Goal: Information Seeking & Learning: Check status

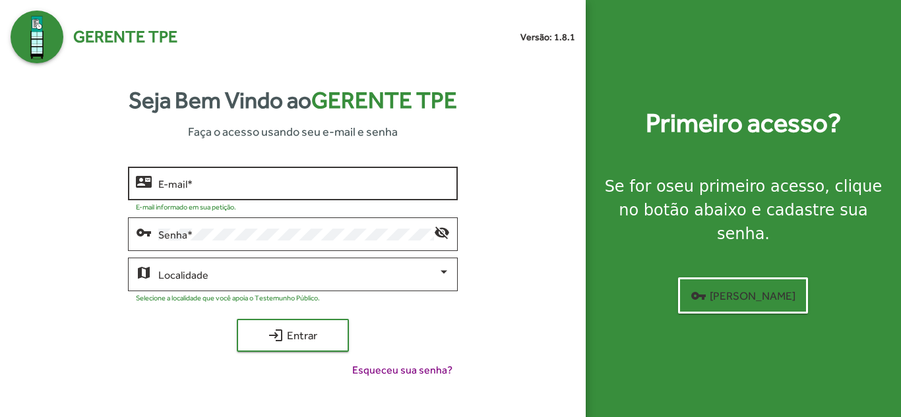
click at [191, 183] on input "E-mail *" at bounding box center [303, 184] width 291 height 12
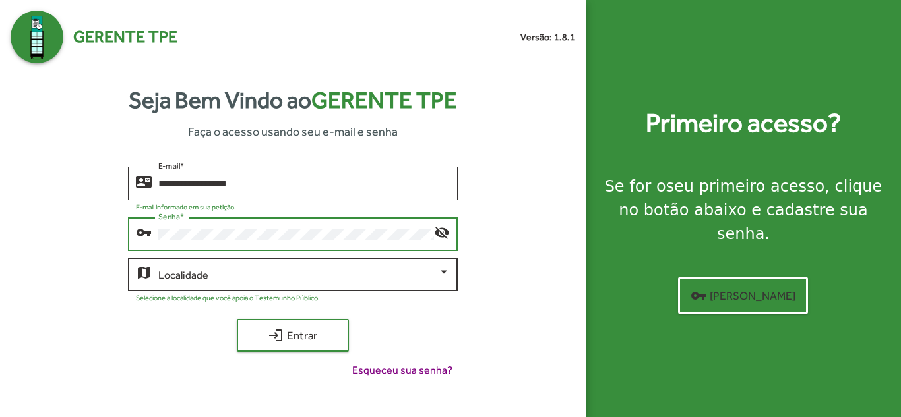
click at [400, 280] on span at bounding box center [297, 275] width 279 height 12
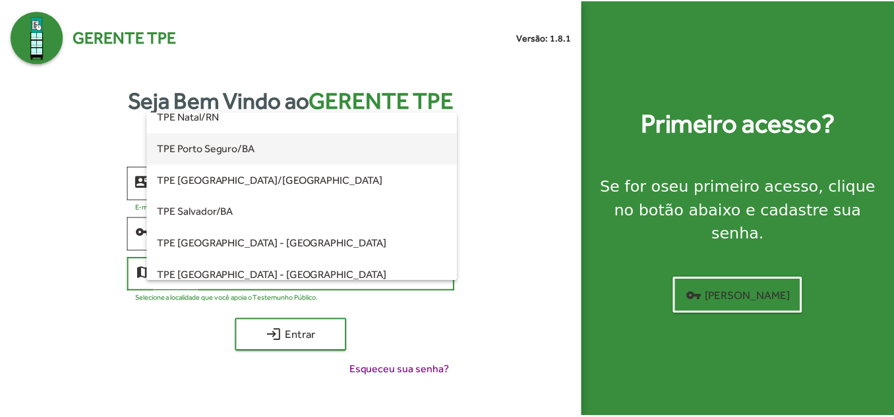
scroll to position [264, 0]
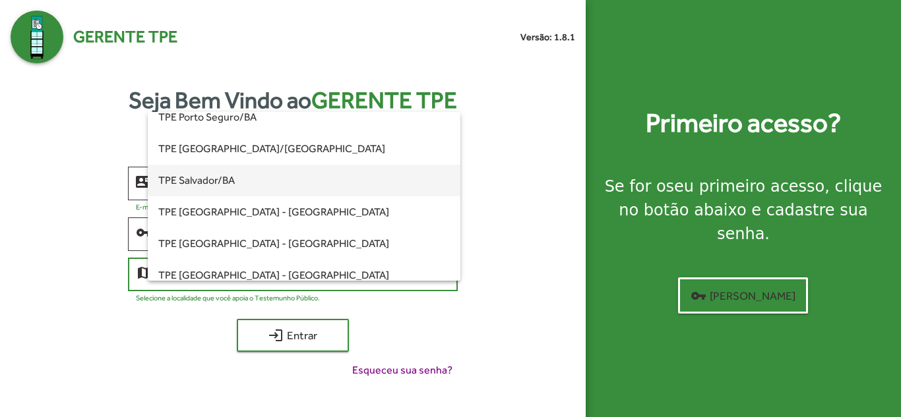
click at [219, 187] on span "TPE Salvador/BA" at bounding box center [303, 181] width 291 height 32
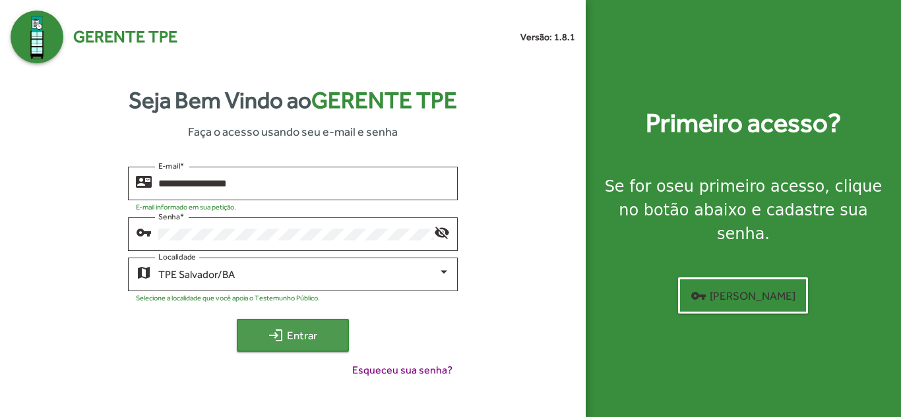
click at [283, 330] on mat-icon "login" at bounding box center [276, 336] width 16 height 16
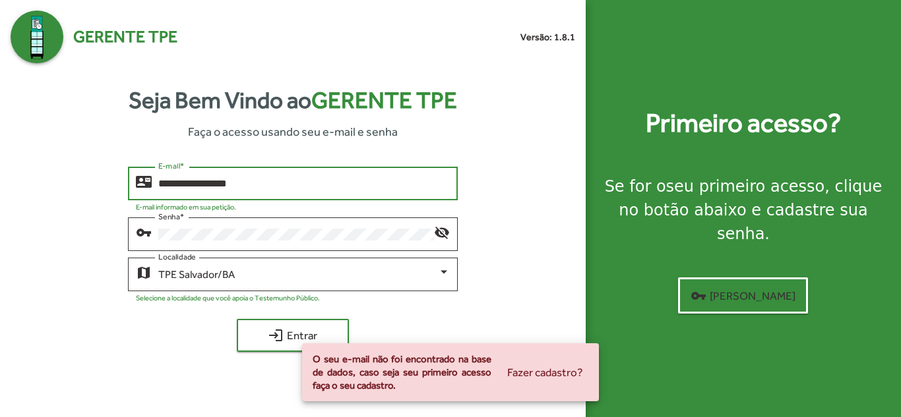
click at [191, 183] on input "**********" at bounding box center [303, 184] width 291 height 12
type input "**********"
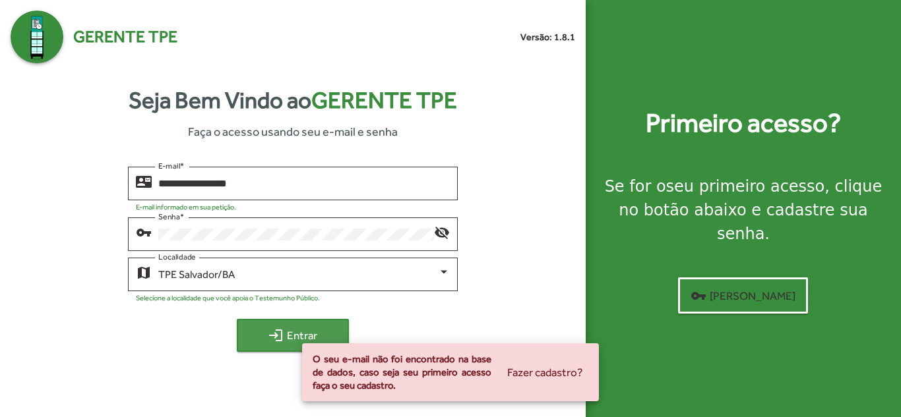
click at [279, 336] on mat-icon "login" at bounding box center [276, 336] width 16 height 16
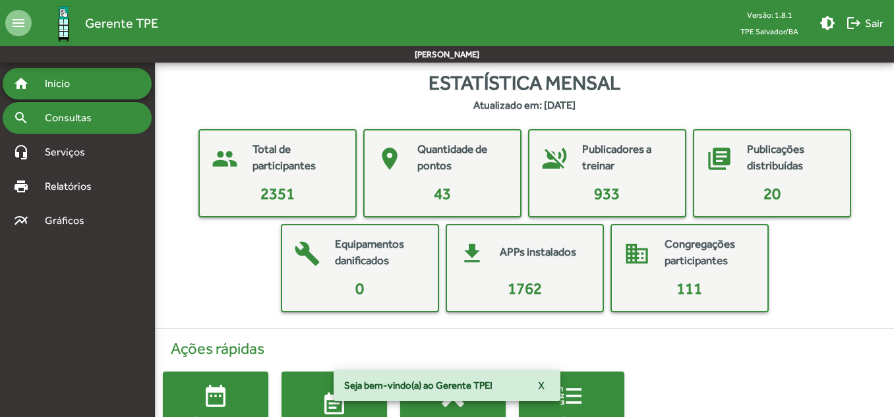
click at [65, 131] on div "search Consultas" at bounding box center [77, 118] width 149 height 32
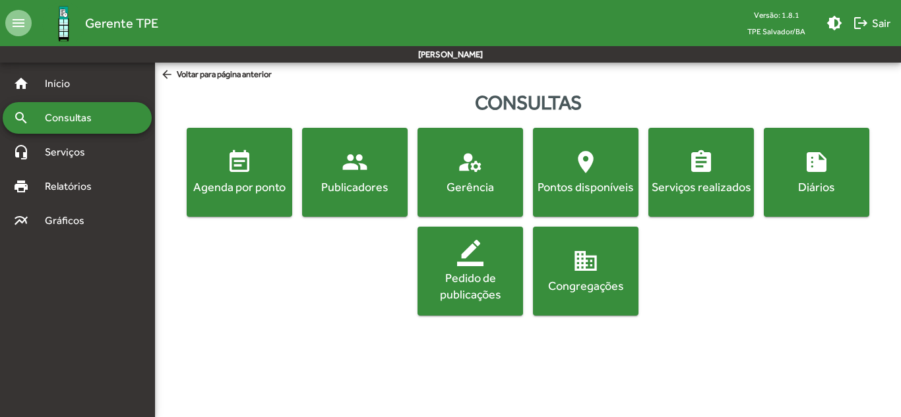
click at [262, 167] on span "event_note Agenda por ponto" at bounding box center [239, 172] width 100 height 46
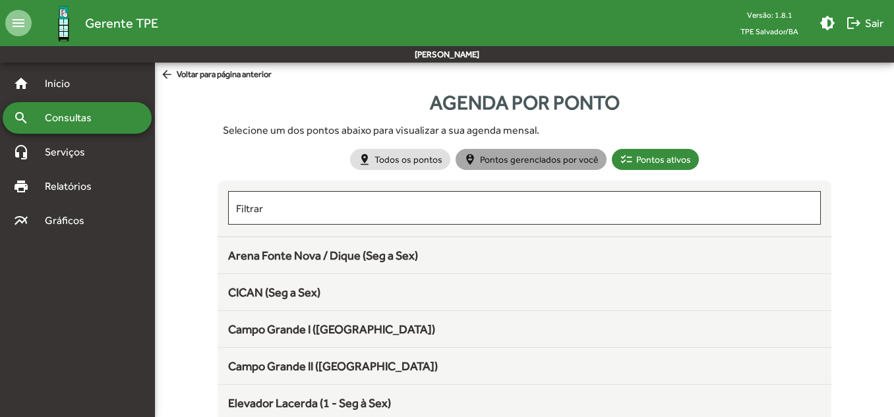
click at [561, 162] on mat-chip "person_pin_circle Pontos gerenciados por você" at bounding box center [531, 159] width 151 height 21
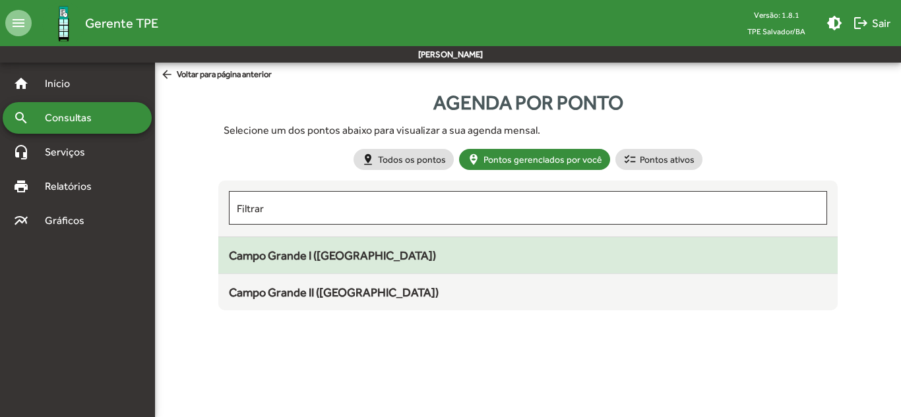
click at [363, 256] on span "Campo Grande I ([GEOGRAPHIC_DATA])" at bounding box center [332, 256] width 207 height 14
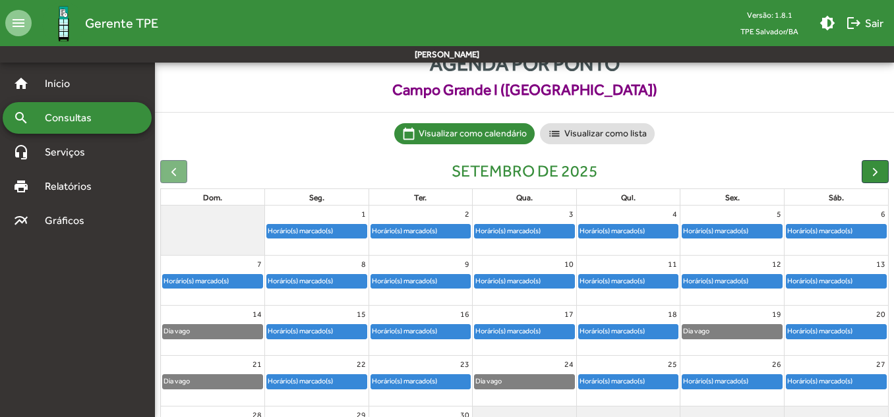
scroll to position [129, 0]
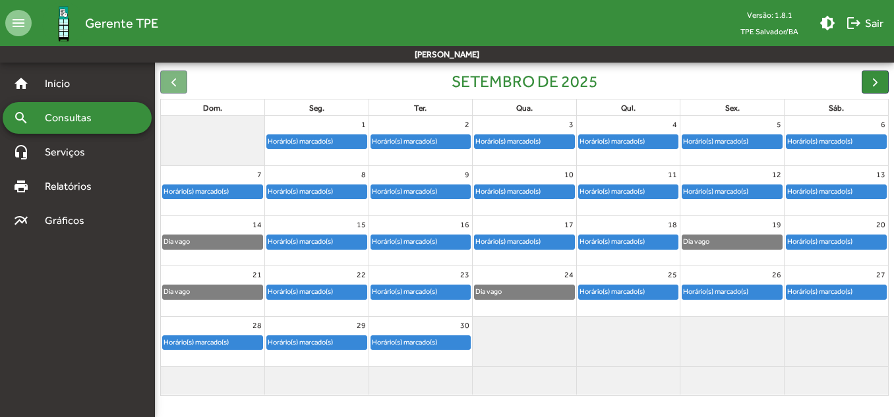
click at [850, 235] on div "Horário(s) marcado(s)" at bounding box center [820, 241] width 67 height 13
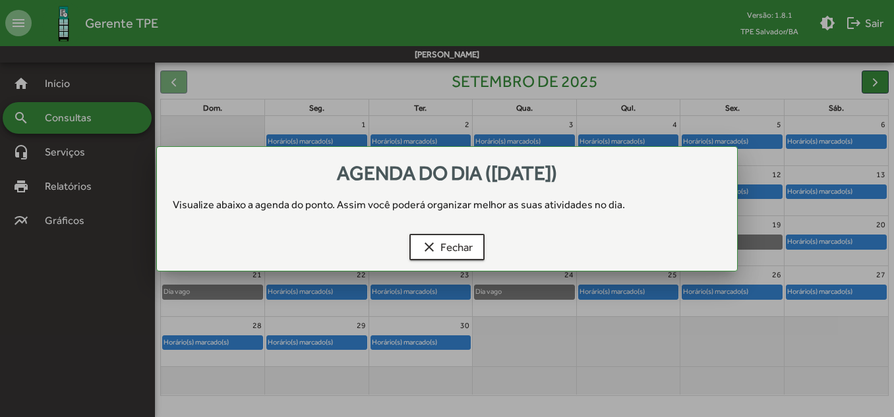
scroll to position [0, 0]
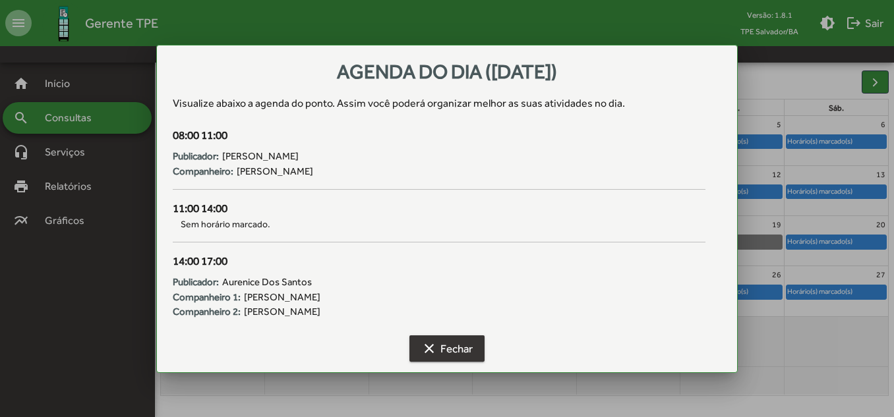
click at [449, 350] on span "clear Fechar" at bounding box center [446, 349] width 51 height 24
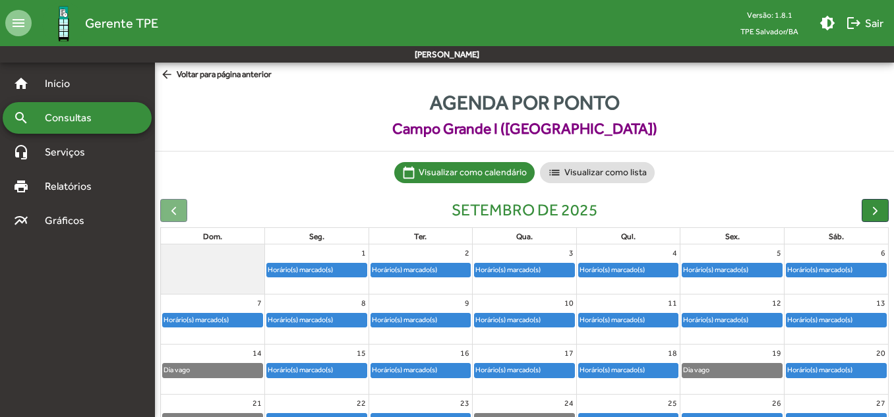
scroll to position [129, 0]
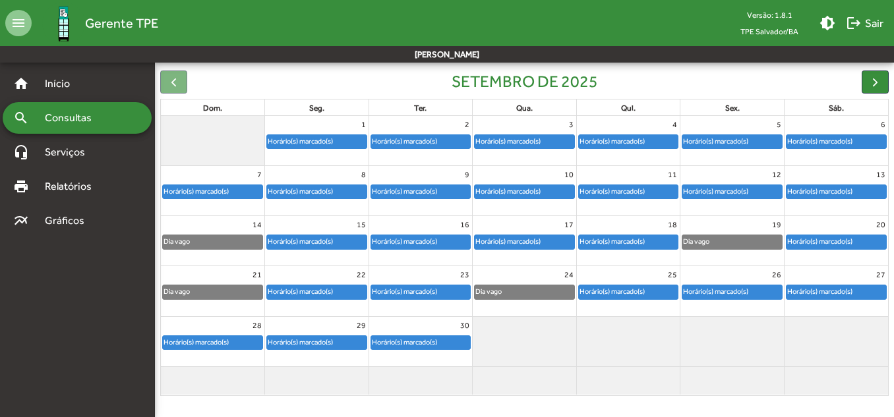
click at [175, 88] on div at bounding box center [173, 82] width 27 height 23
click at [174, 82] on div at bounding box center [173, 82] width 27 height 23
click at [83, 120] on span "Consultas" at bounding box center [73, 118] width 72 height 16
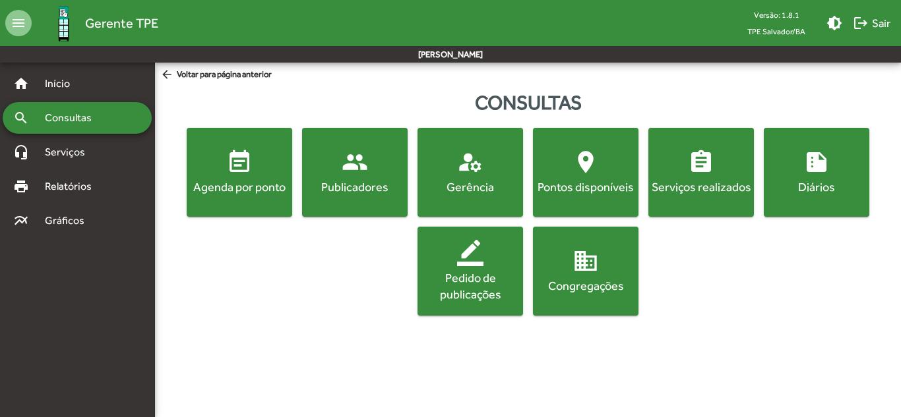
click at [268, 162] on span "event_note Agenda por ponto" at bounding box center [239, 172] width 100 height 46
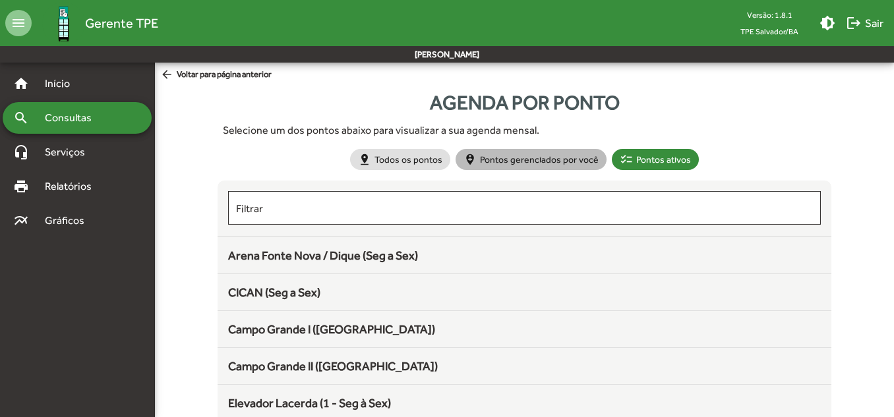
click at [556, 164] on mat-chip "person_pin_circle Pontos gerenciados por você" at bounding box center [531, 159] width 151 height 21
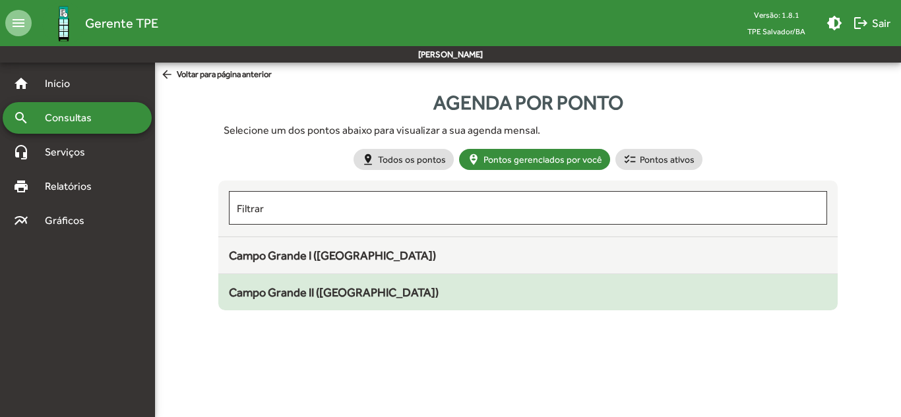
click at [331, 290] on span "Campo Grande II ([GEOGRAPHIC_DATA])" at bounding box center [334, 293] width 210 height 14
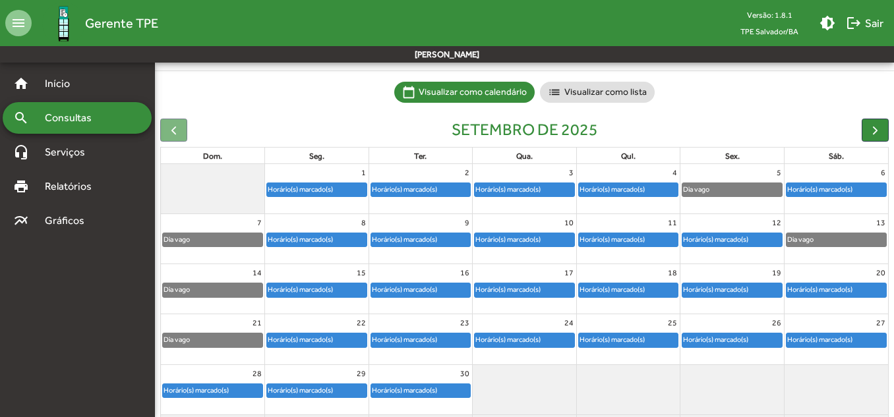
scroll to position [129, 0]
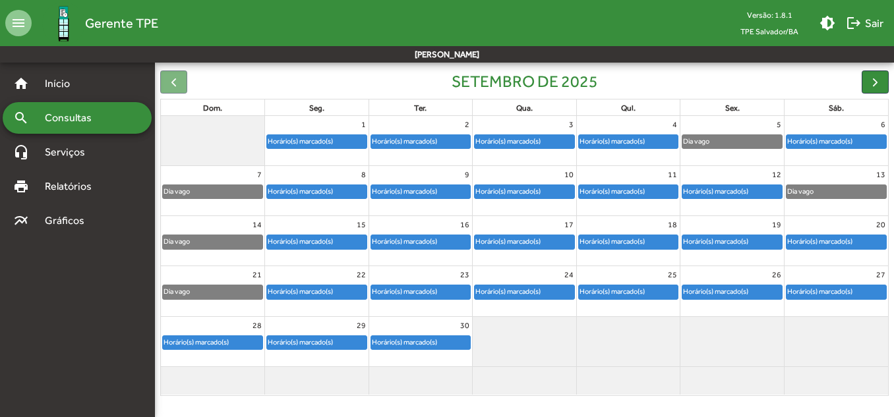
click at [846, 239] on div "Horário(s) marcado(s)" at bounding box center [820, 241] width 67 height 13
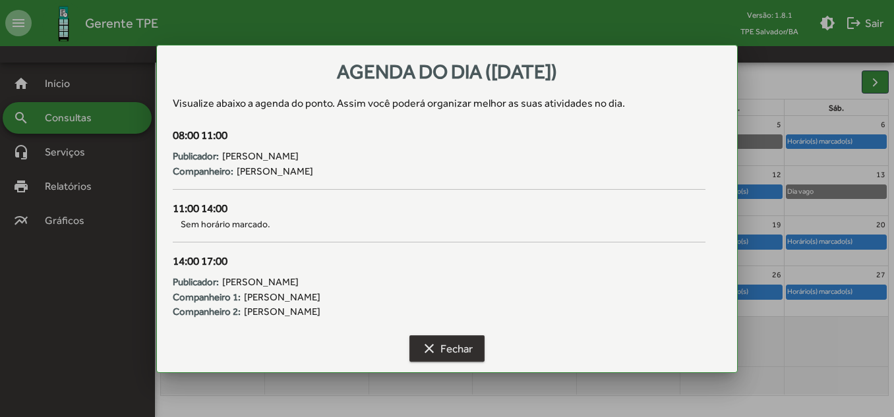
click at [462, 349] on span "clear Fechar" at bounding box center [446, 349] width 51 height 24
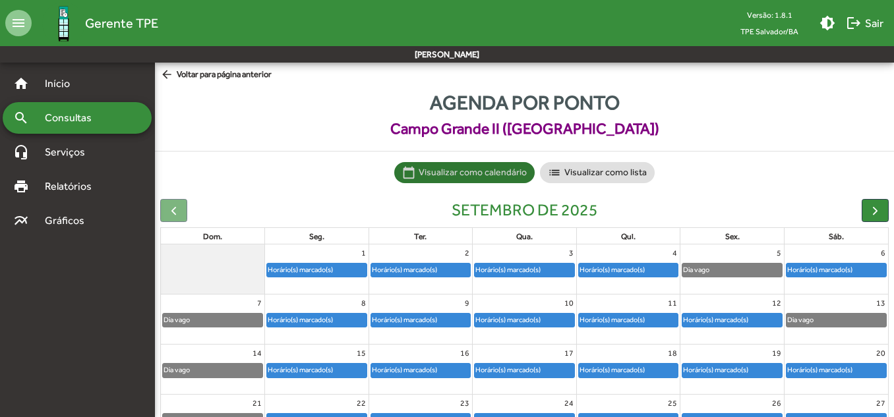
drag, startPoint x: 750, startPoint y: 190, endPoint x: 788, endPoint y: 181, distance: 39.4
click at [788, 181] on mat-chip-list "calendar_today Visualizar como calendário list Visualizar como lista" at bounding box center [524, 172] width 739 height 21
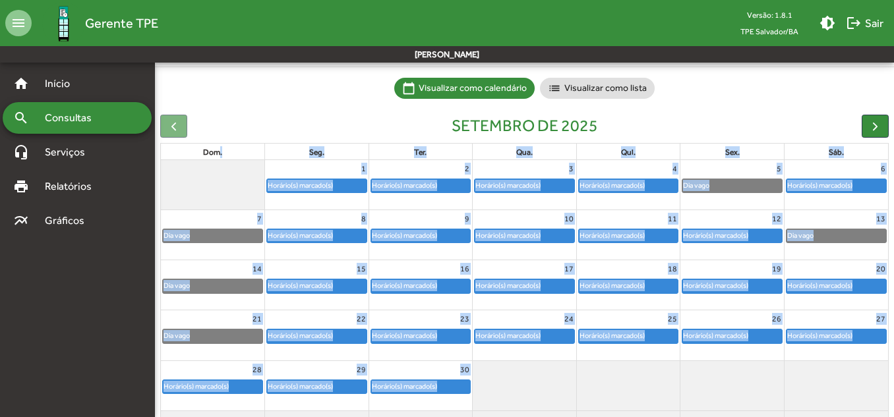
scroll to position [87, 0]
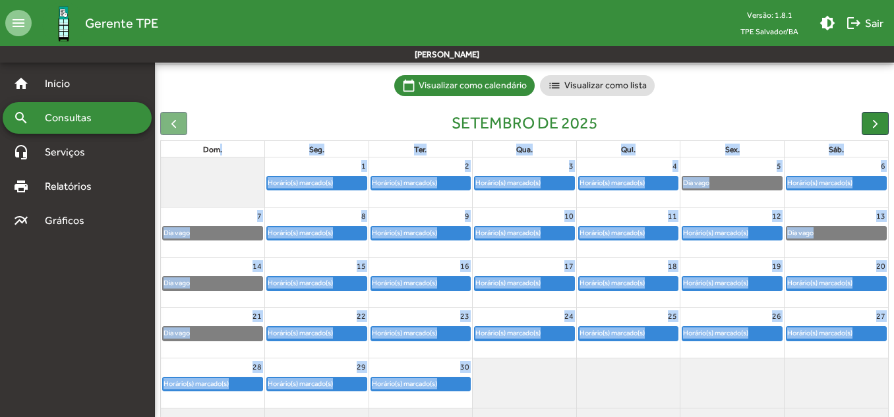
drag, startPoint x: 220, startPoint y: 169, endPoint x: 475, endPoint y: 387, distance: 335.4
click at [470, 387] on table "dom. seg. ter. qua. qui. sex. sáb. 1 Horário(s) marcado(s) 2 Horário(s) marcado…" at bounding box center [524, 288] width 729 height 297
copy table ". seg. ter. qua. qui. sex. sáb. 1 Horário(s) marcado(s) 2 Horário(s) marcado(s)…"
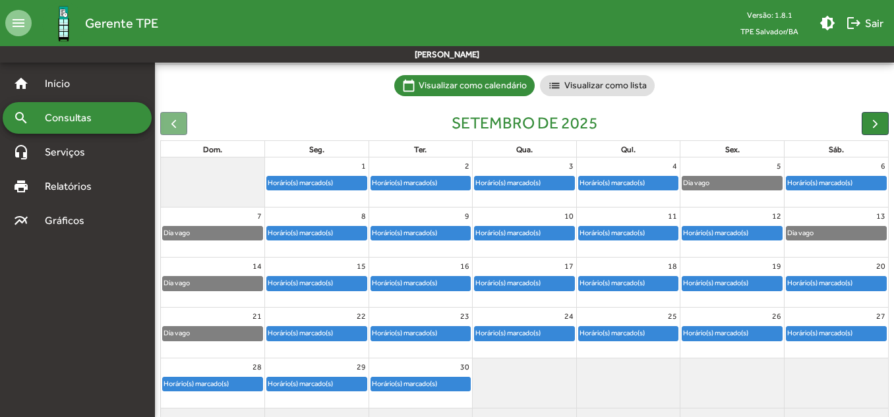
click at [323, 112] on div "setembro de 2025" at bounding box center [524, 123] width 729 height 23
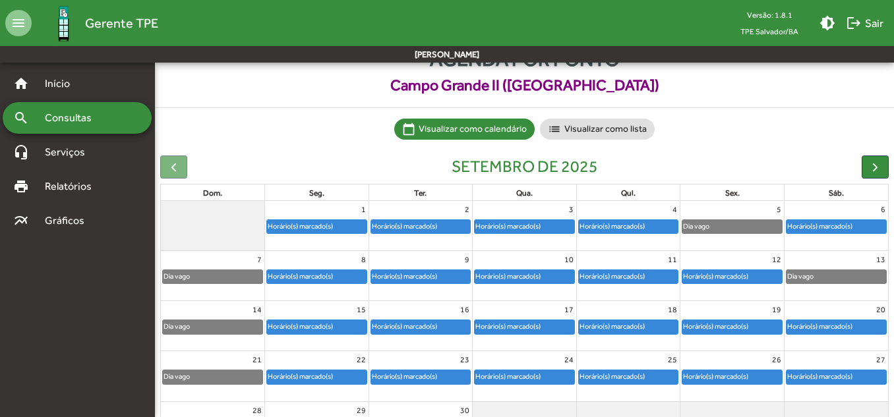
scroll to position [66, 0]
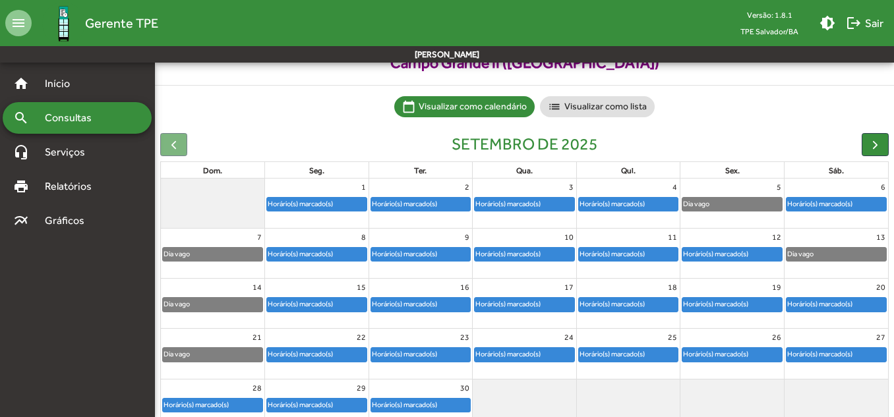
click at [844, 255] on div "Dia vago" at bounding box center [837, 254] width 100 height 13
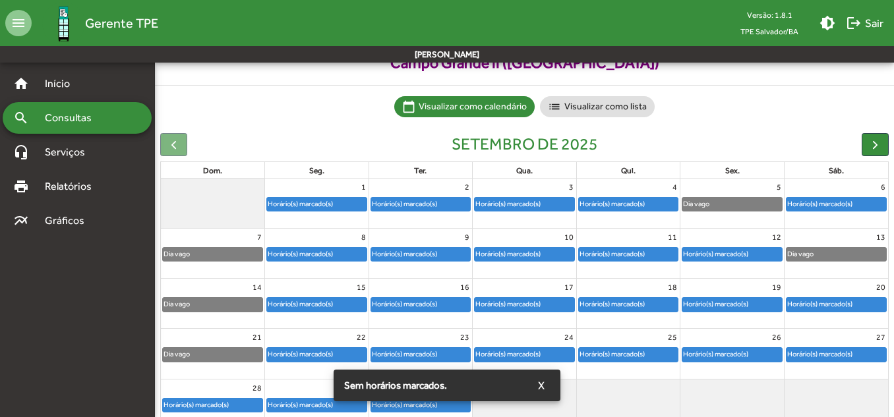
click at [233, 311] on div "Dia vago" at bounding box center [213, 304] width 100 height 13
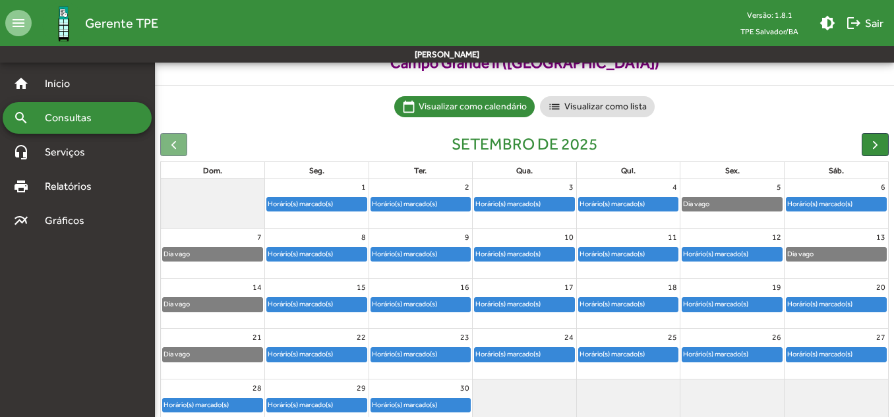
click at [330, 307] on div "Horário(s) marcado(s)" at bounding box center [300, 304] width 67 height 13
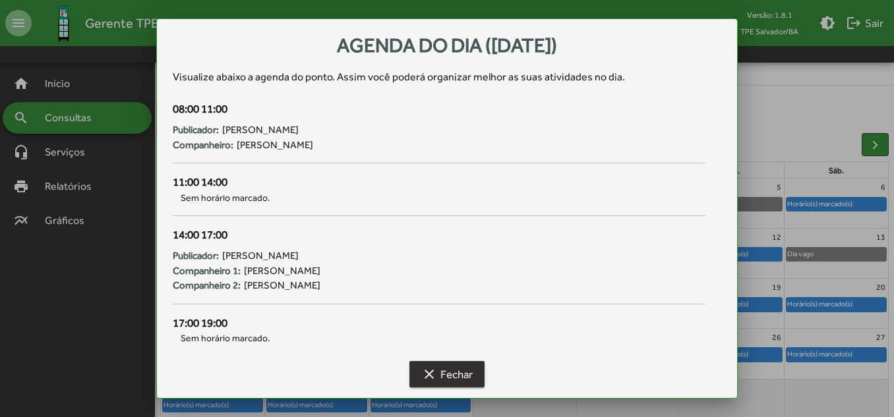
click at [459, 368] on span "clear Fechar" at bounding box center [446, 375] width 51 height 24
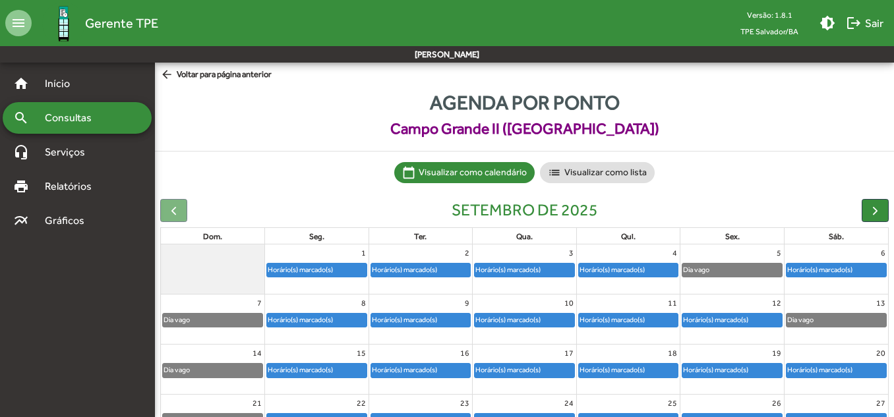
scroll to position [66, 0]
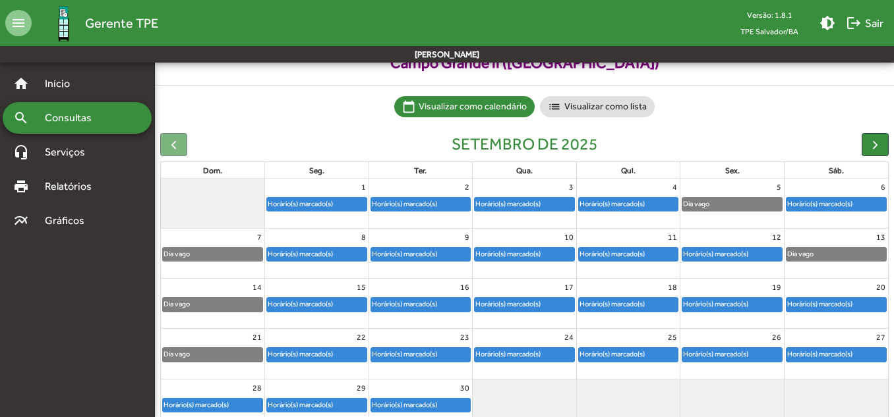
click at [427, 306] on div "Horário(s) marcado(s)" at bounding box center [404, 304] width 67 height 13
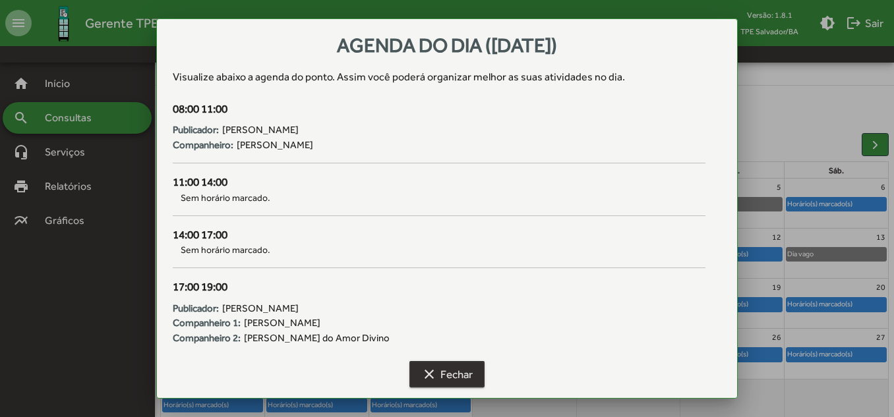
click at [437, 377] on mat-icon "clear" at bounding box center [429, 375] width 16 height 16
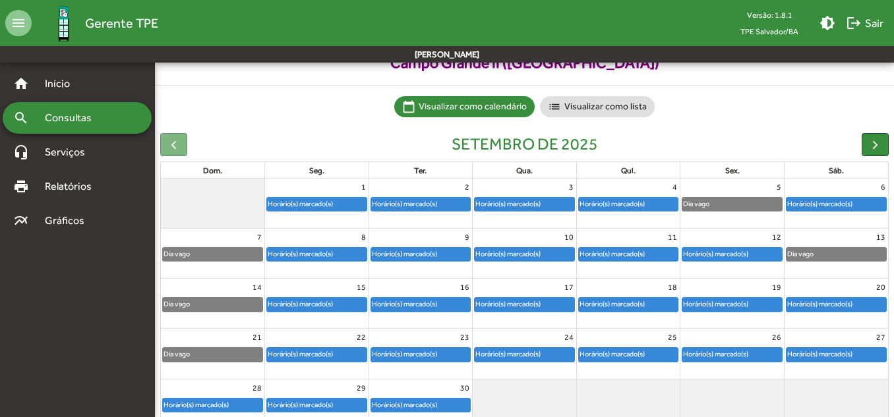
click at [546, 309] on div "Horário(s) marcado(s)" at bounding box center [525, 304] width 100 height 13
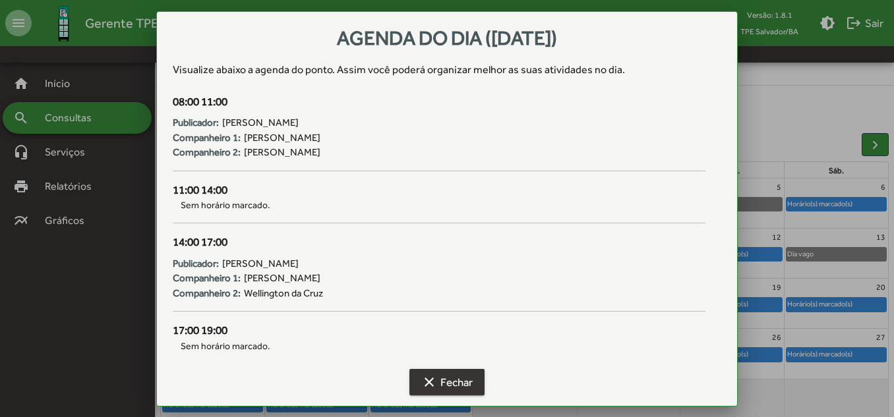
click at [447, 386] on span "clear Fechar" at bounding box center [446, 383] width 51 height 24
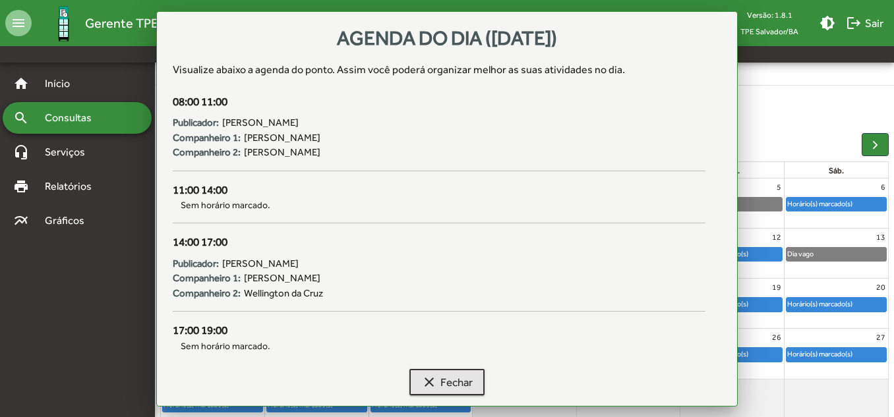
scroll to position [66, 0]
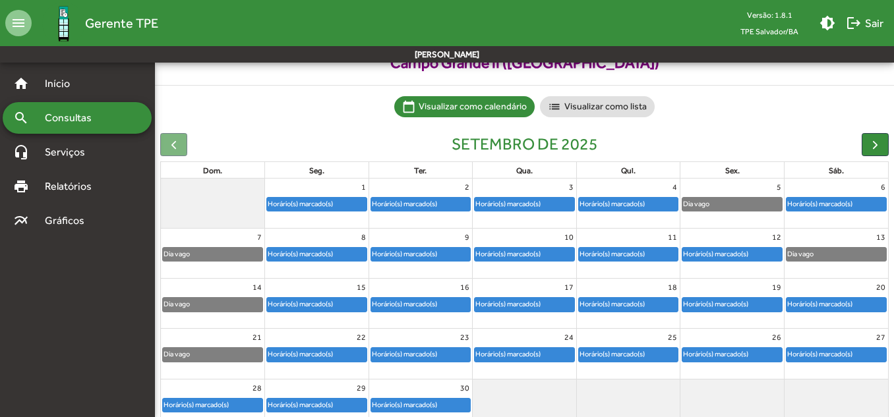
click at [638, 298] on div "Horário(s) marcado(s)" at bounding box center [612, 304] width 67 height 13
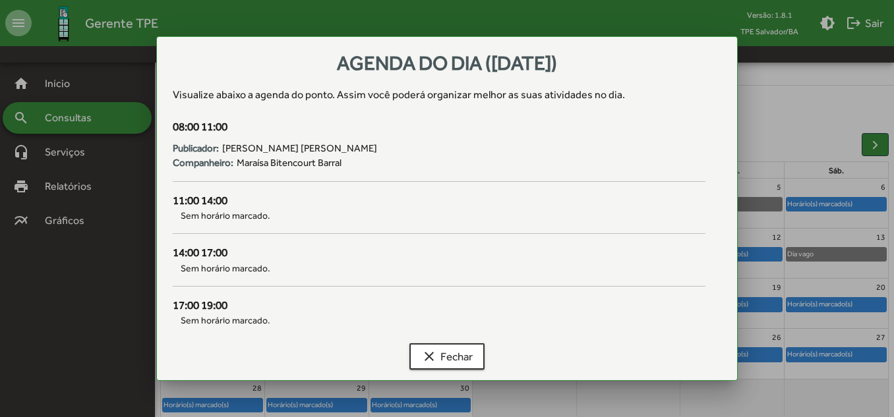
scroll to position [0, 0]
click at [458, 357] on span "clear Fechar" at bounding box center [446, 357] width 51 height 24
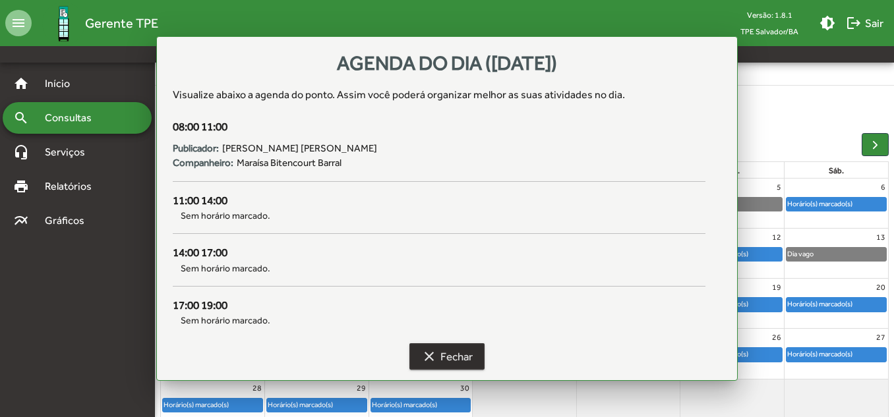
scroll to position [66, 0]
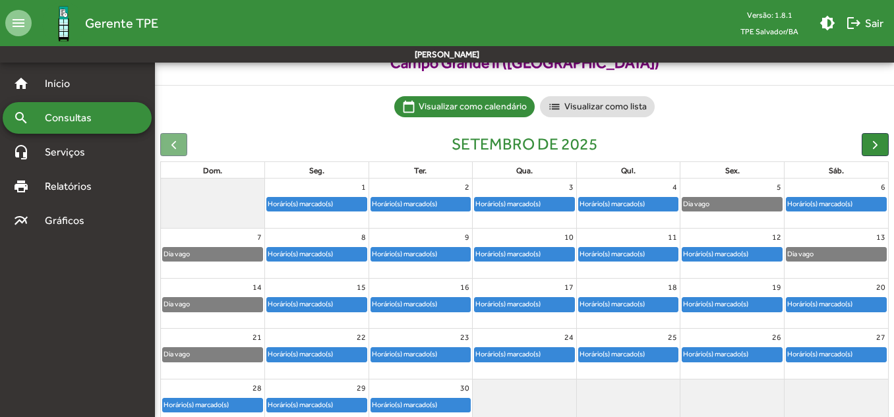
click at [733, 302] on div "Horário(s) marcado(s)" at bounding box center [716, 304] width 67 height 13
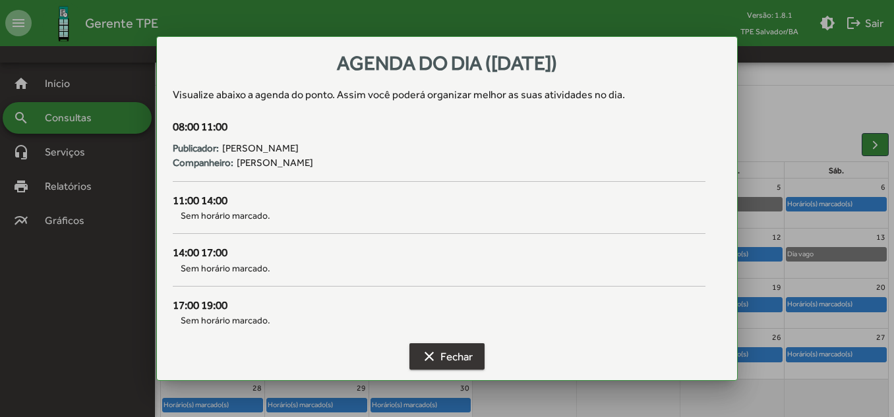
click at [437, 355] on mat-icon "clear" at bounding box center [429, 357] width 16 height 16
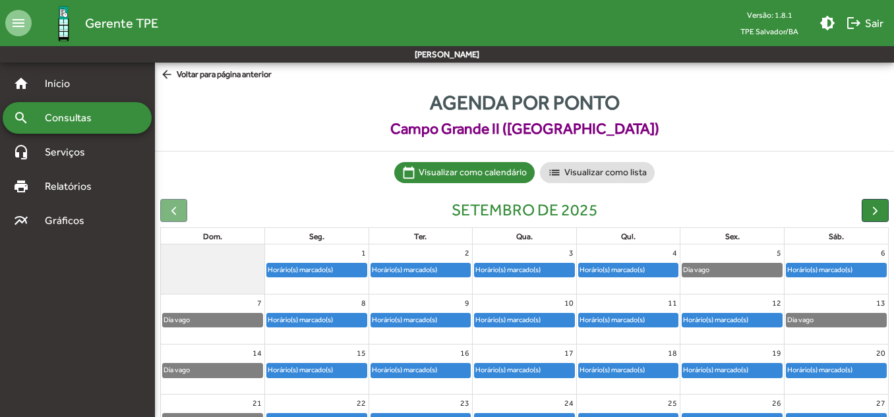
scroll to position [66, 0]
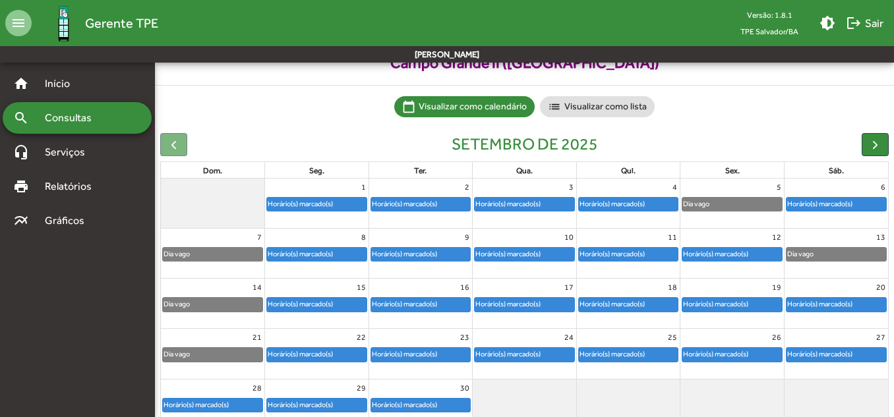
click at [836, 299] on div "Horário(s) marcado(s)" at bounding box center [820, 304] width 67 height 13
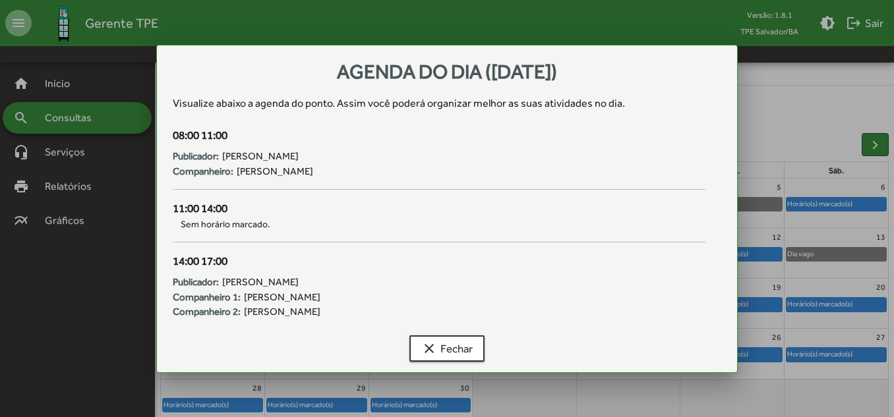
scroll to position [0, 0]
click at [459, 346] on span "clear Fechar" at bounding box center [446, 349] width 51 height 24
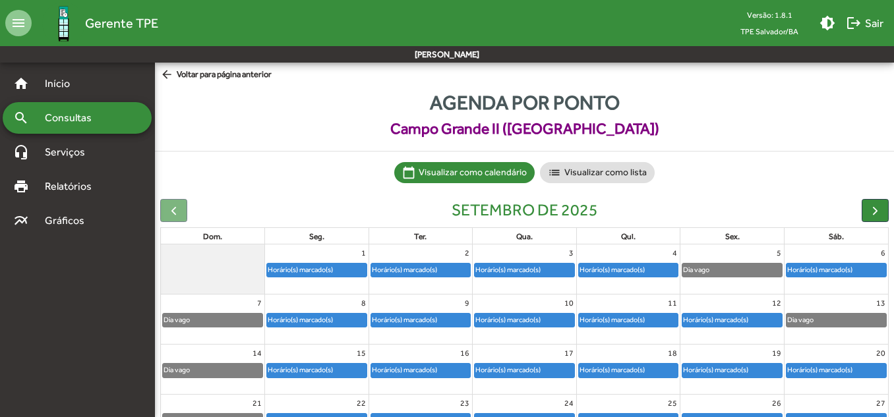
scroll to position [66, 0]
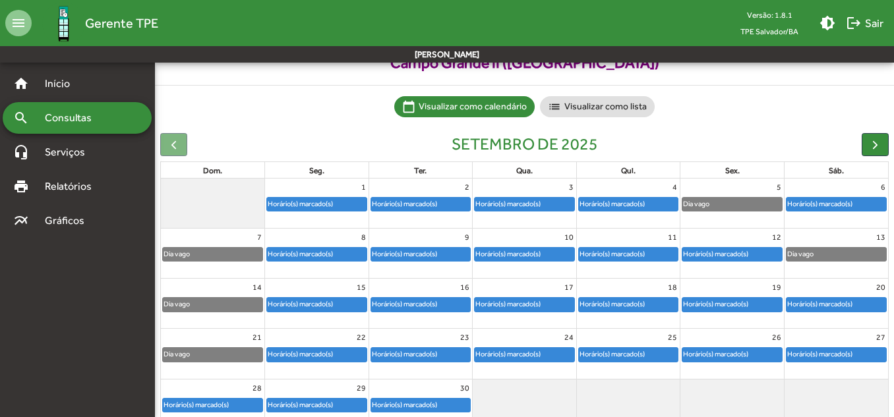
click at [749, 304] on div "Horário(s) marcado(s)" at bounding box center [716, 304] width 67 height 13
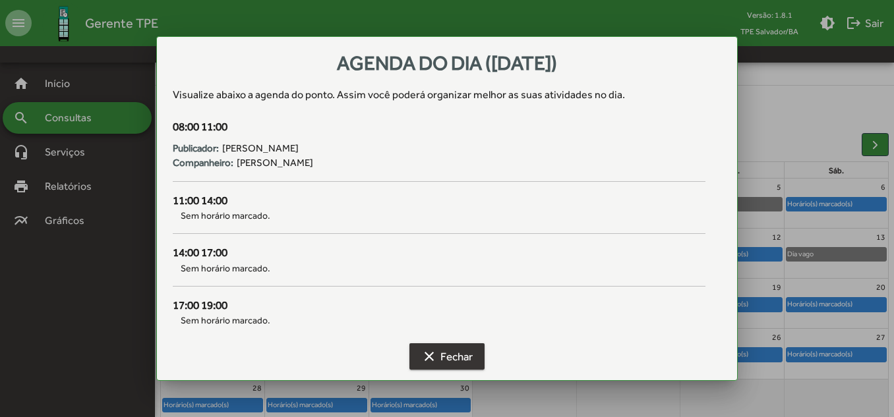
drag, startPoint x: 458, startPoint y: 356, endPoint x: 536, endPoint y: 357, distance: 77.2
click at [462, 356] on span "clear Fechar" at bounding box center [446, 357] width 51 height 24
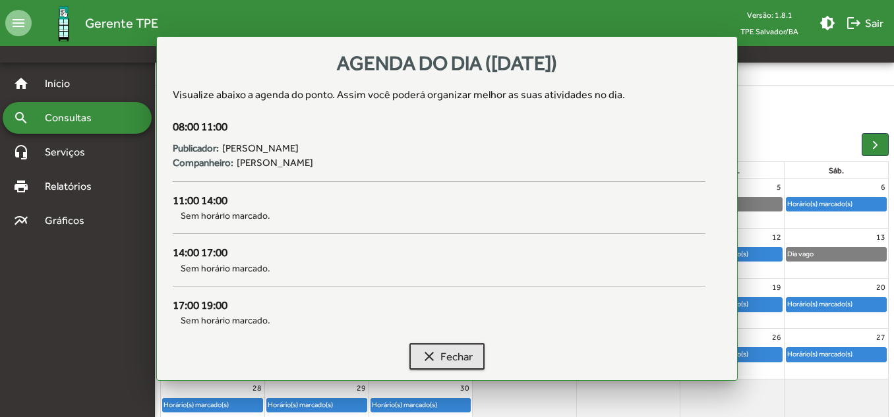
scroll to position [66, 0]
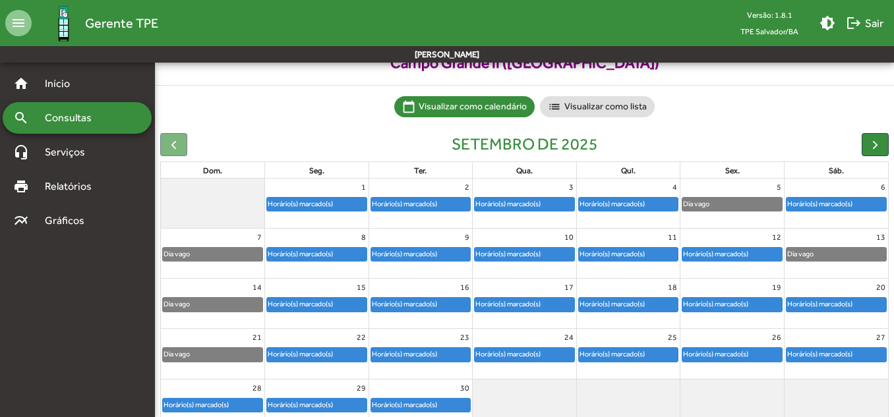
click at [835, 301] on div "Horário(s) marcado(s)" at bounding box center [820, 304] width 67 height 13
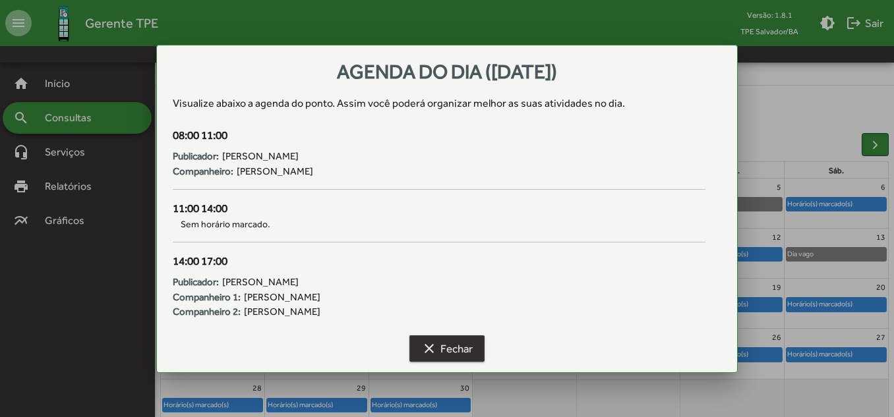
click at [452, 354] on span "clear Fechar" at bounding box center [446, 349] width 51 height 24
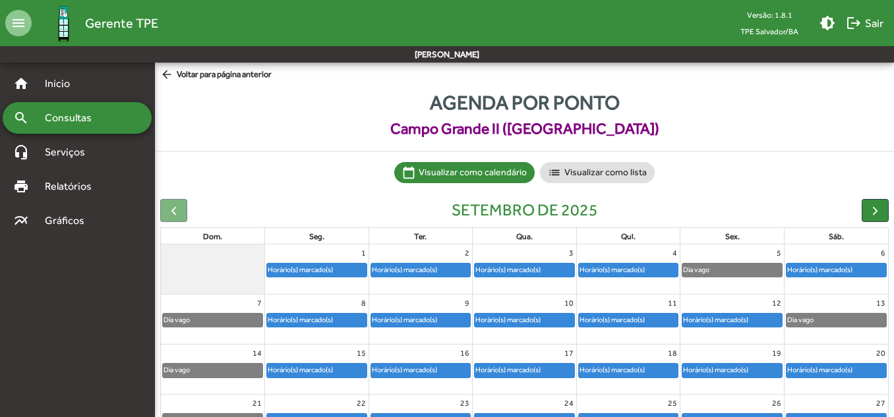
scroll to position [66, 0]
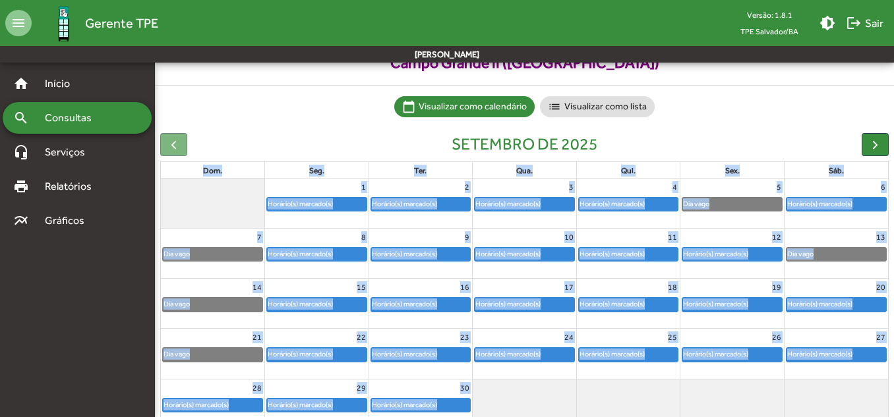
drag, startPoint x: 176, startPoint y: 171, endPoint x: 465, endPoint y: 402, distance: 370.2
click at [465, 402] on table "dom. seg. ter. qua. qui. sex. sáb. 1 Horário(s) marcado(s) 2 Horário(s) marcado…" at bounding box center [524, 310] width 729 height 297
copy table "dom. seg. ter. qua. qui. sex. sáb. 1 Horário(s) marcado(s) 2 Horário(s) marcado…"
click at [319, 115] on mat-chip-list "calendar_today Visualizar como calendário list Visualizar como lista" at bounding box center [524, 106] width 739 height 21
click at [64, 119] on span "Consultas" at bounding box center [73, 118] width 72 height 16
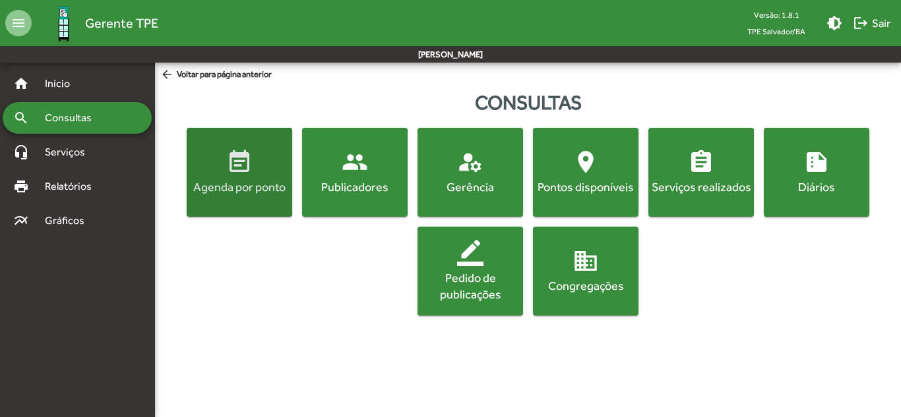
click at [240, 181] on div "Agenda por ponto" at bounding box center [239, 187] width 100 height 16
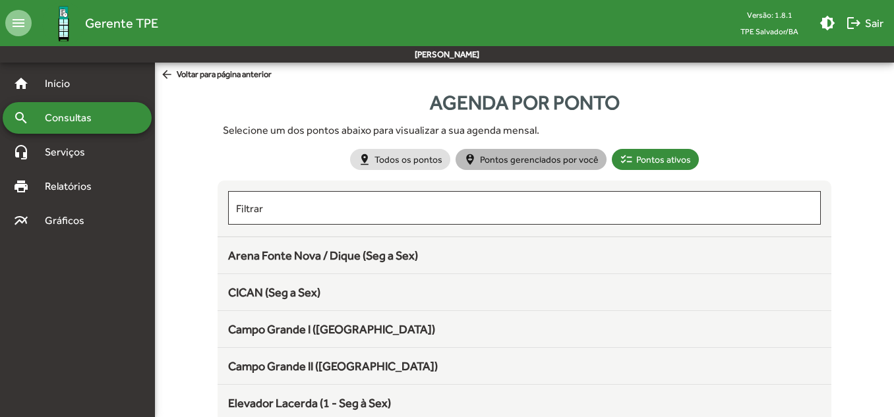
click at [570, 154] on mat-chip "person_pin_circle Pontos gerenciados por você" at bounding box center [531, 159] width 151 height 21
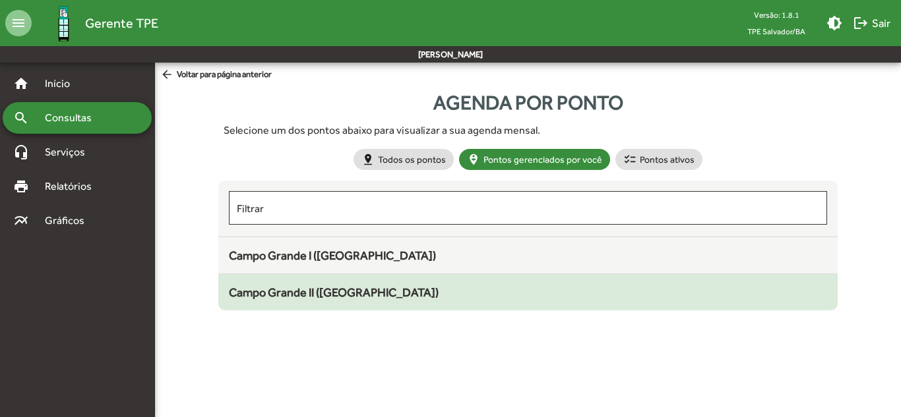
click at [323, 290] on span "Campo Grande II ([GEOGRAPHIC_DATA])" at bounding box center [334, 293] width 210 height 14
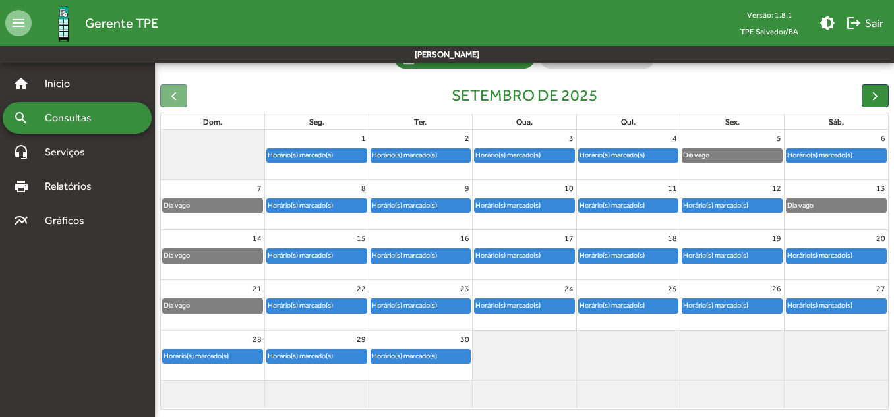
scroll to position [129, 0]
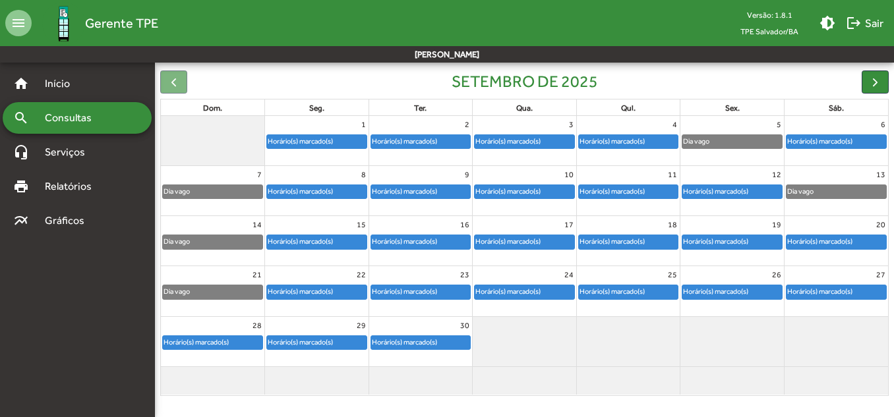
click at [325, 242] on div "Horário(s) marcado(s)" at bounding box center [300, 241] width 67 height 13
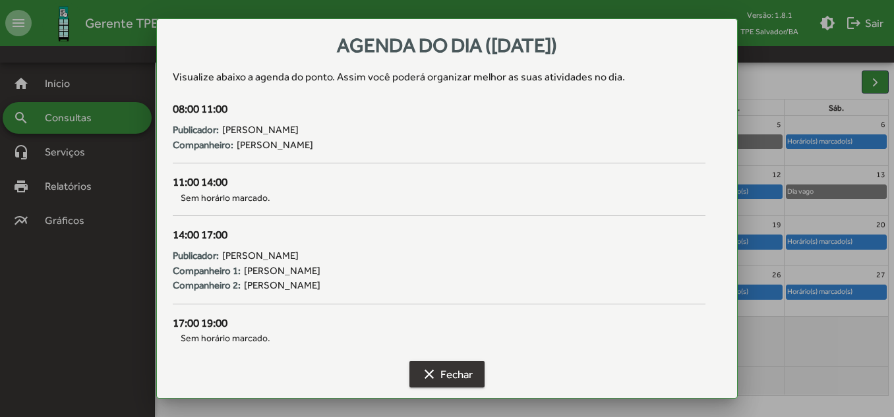
click at [442, 371] on span "clear Fechar" at bounding box center [446, 375] width 51 height 24
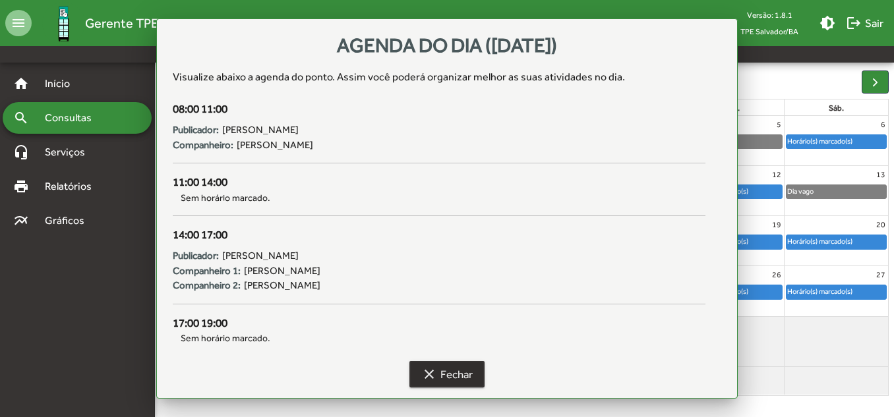
scroll to position [129, 0]
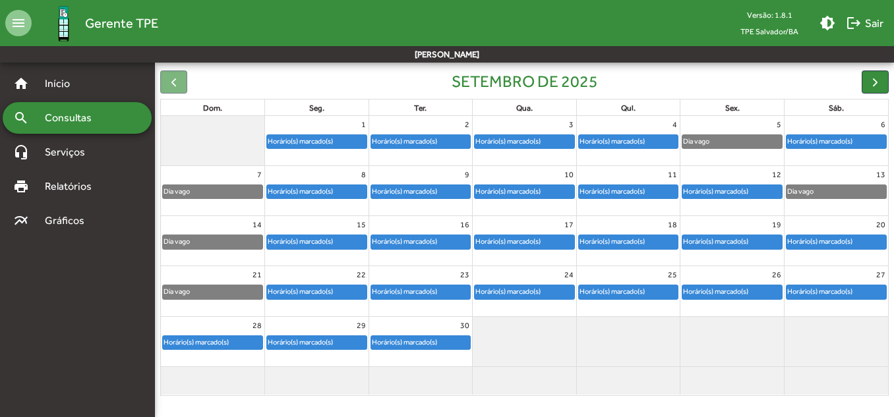
click at [416, 246] on div "Horário(s) marcado(s)" at bounding box center [404, 241] width 67 height 13
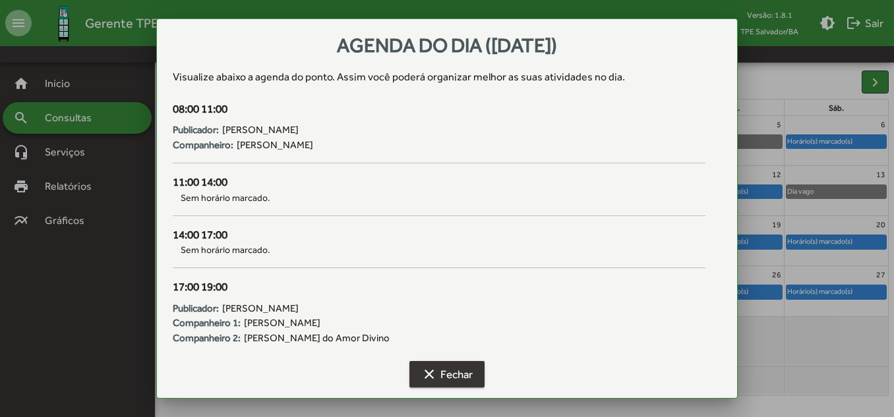
click at [457, 378] on span "clear Fechar" at bounding box center [446, 375] width 51 height 24
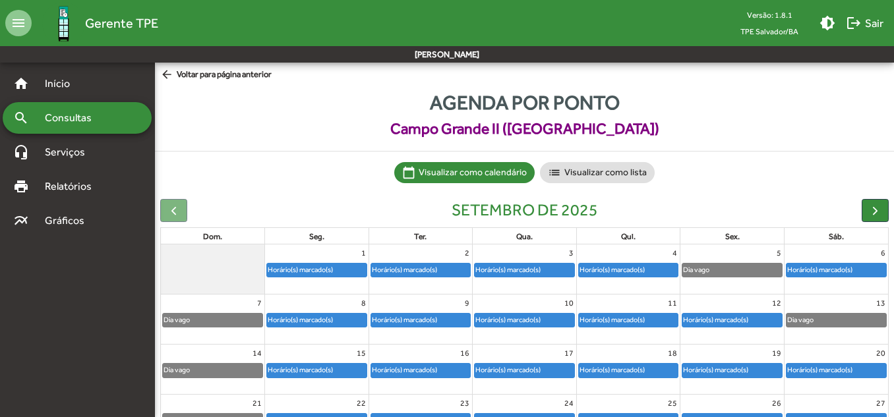
click at [203, 74] on span "arrow_back Voltar para página anterior" at bounding box center [215, 75] width 111 height 15
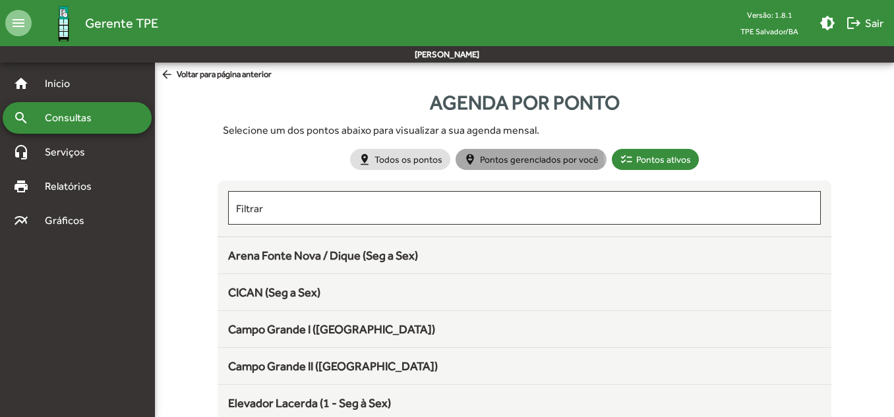
click at [522, 162] on mat-chip "person_pin_circle Pontos gerenciados por você" at bounding box center [531, 159] width 151 height 21
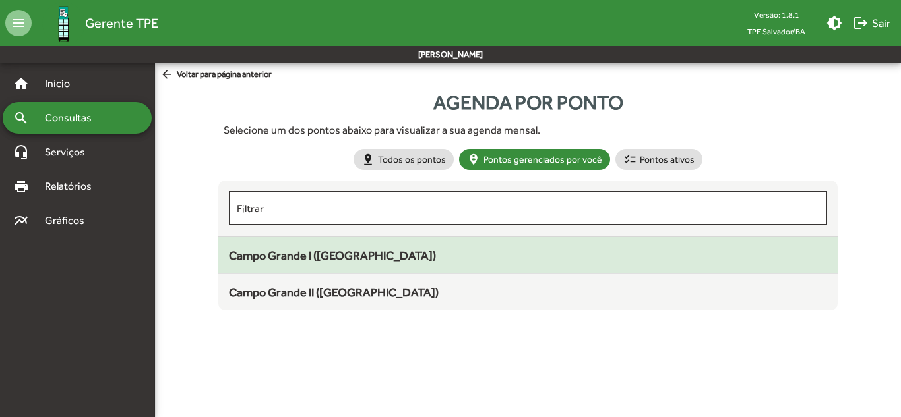
click at [334, 260] on span "Campo Grande I ([GEOGRAPHIC_DATA])" at bounding box center [332, 256] width 207 height 14
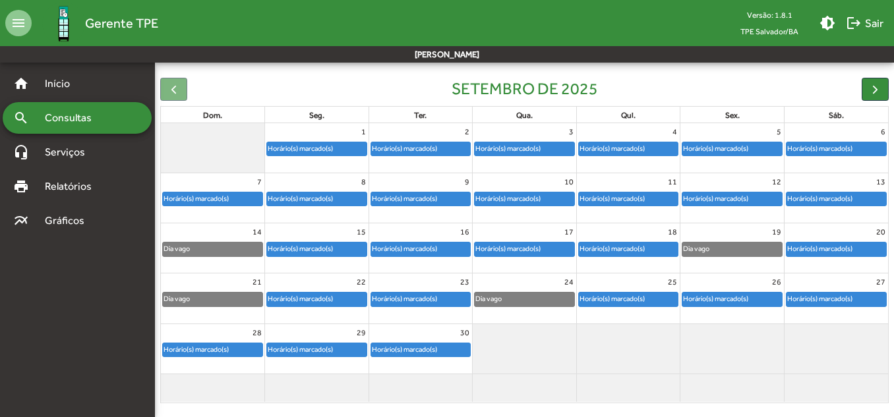
scroll to position [129, 0]
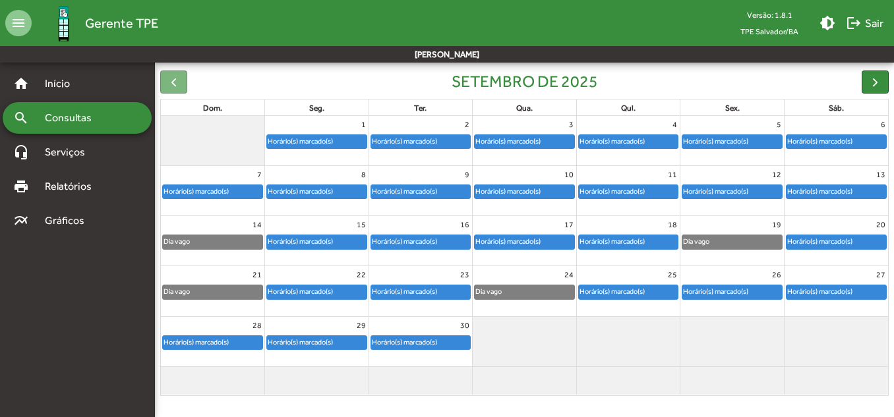
click at [349, 241] on div "Horário(s) marcado(s)" at bounding box center [317, 241] width 100 height 13
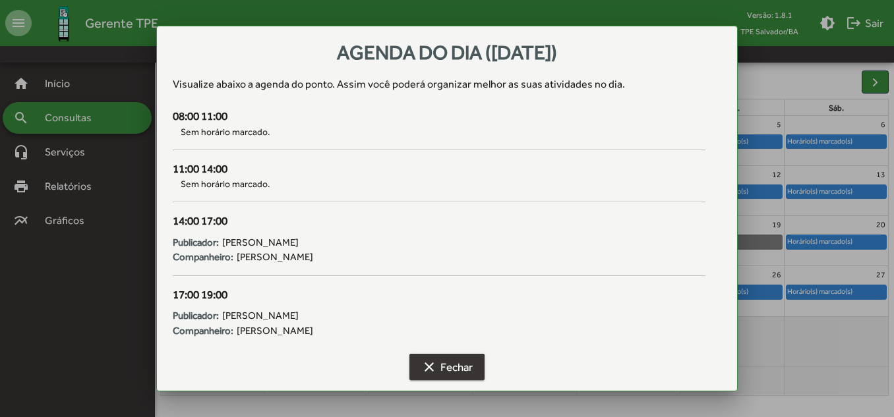
click at [453, 371] on span "clear Fechar" at bounding box center [446, 367] width 51 height 24
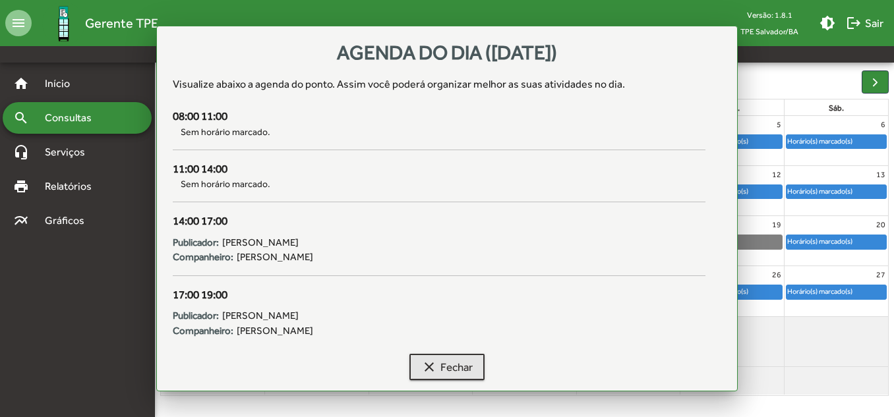
scroll to position [129, 0]
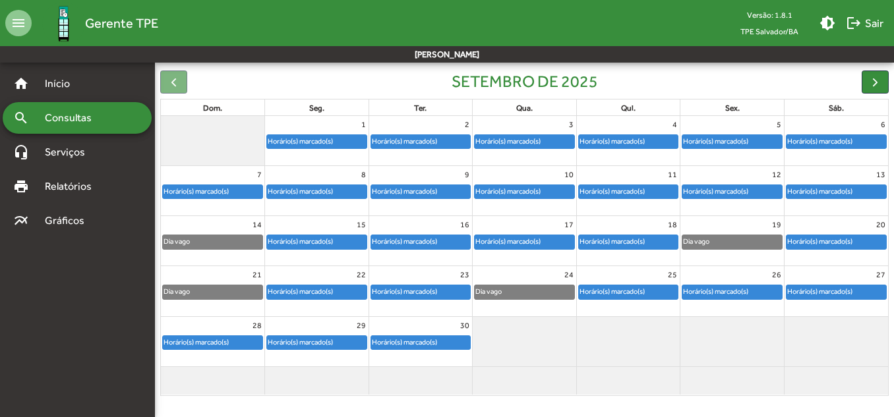
click at [410, 237] on div "Horário(s) marcado(s)" at bounding box center [404, 241] width 67 height 13
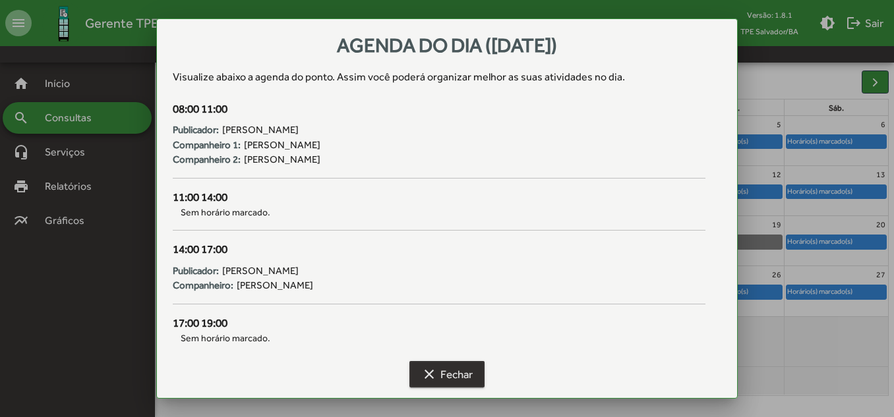
click at [446, 378] on span "clear Fechar" at bounding box center [446, 375] width 51 height 24
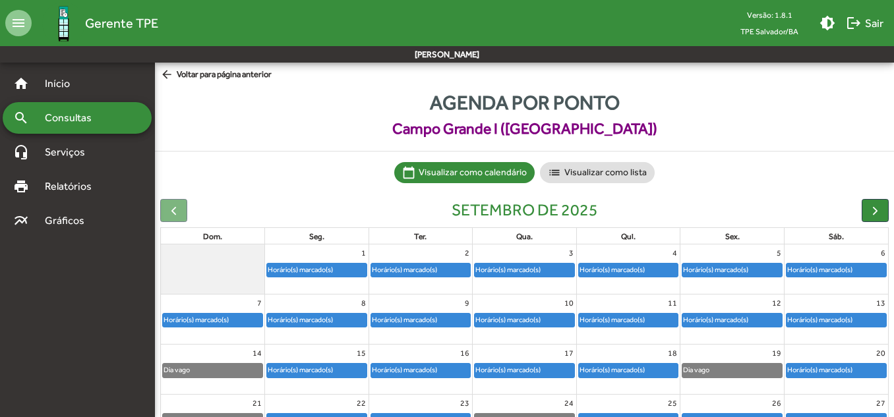
scroll to position [129, 0]
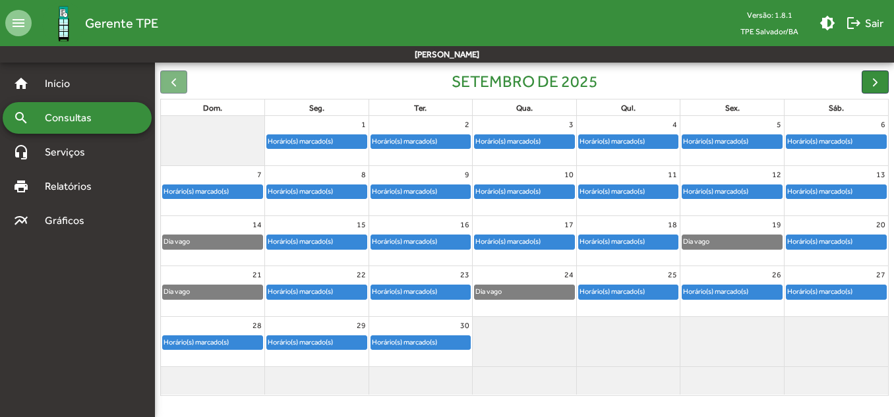
click at [605, 240] on div "Horário(s) marcado(s)" at bounding box center [612, 241] width 67 height 13
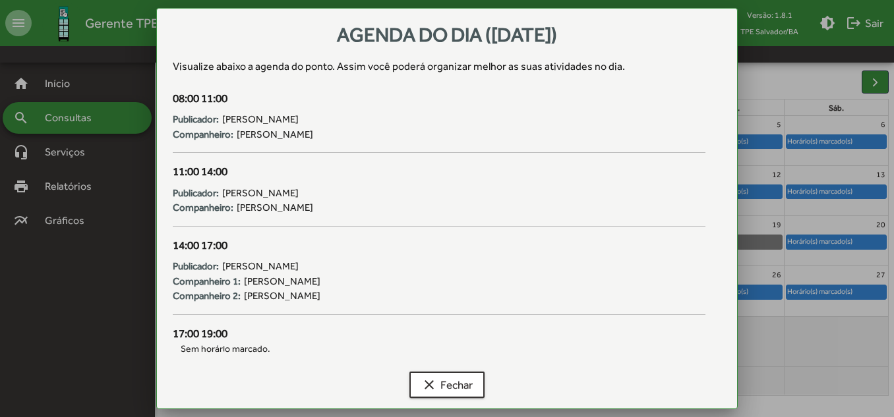
scroll to position [0, 0]
click at [457, 385] on span "clear Fechar" at bounding box center [446, 385] width 51 height 24
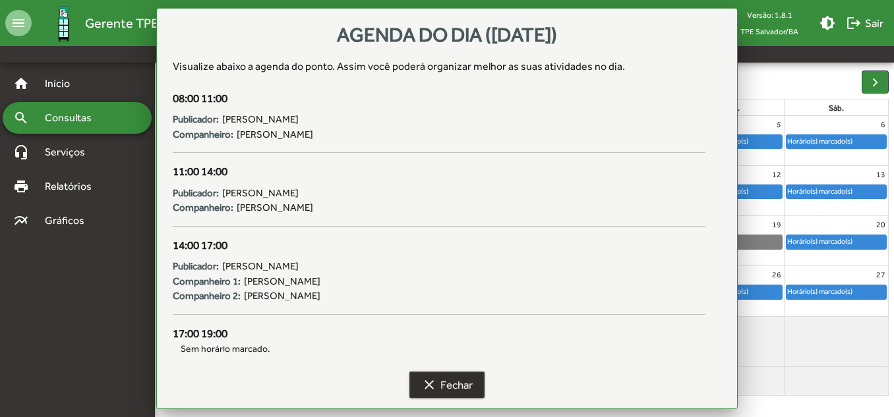
scroll to position [129, 0]
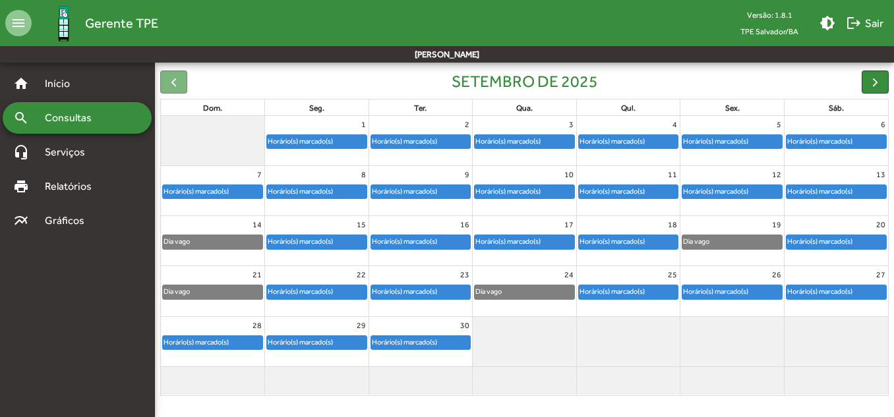
click at [658, 244] on div "Horário(s) marcado(s)" at bounding box center [629, 241] width 100 height 13
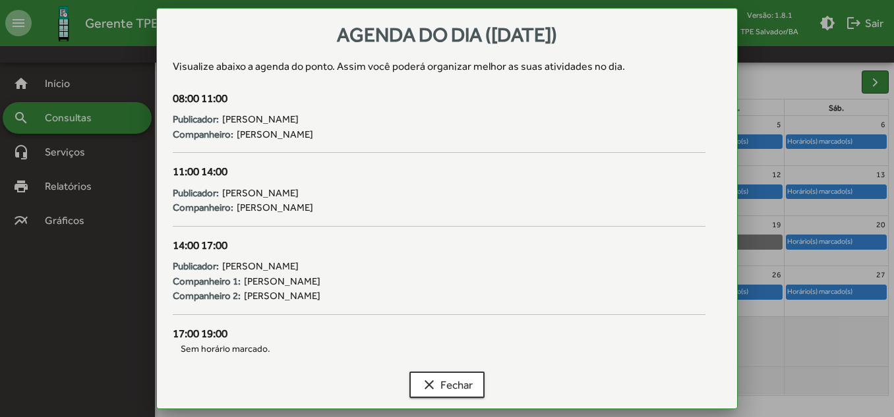
scroll to position [0, 0]
click at [462, 381] on span "clear Fechar" at bounding box center [446, 385] width 51 height 24
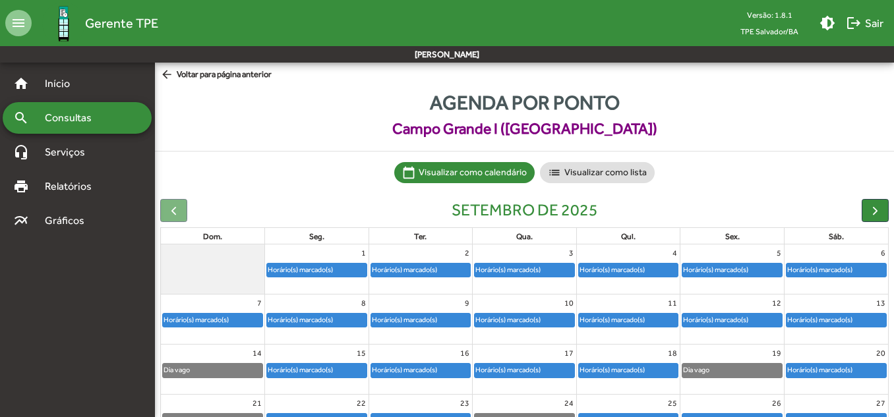
scroll to position [129, 0]
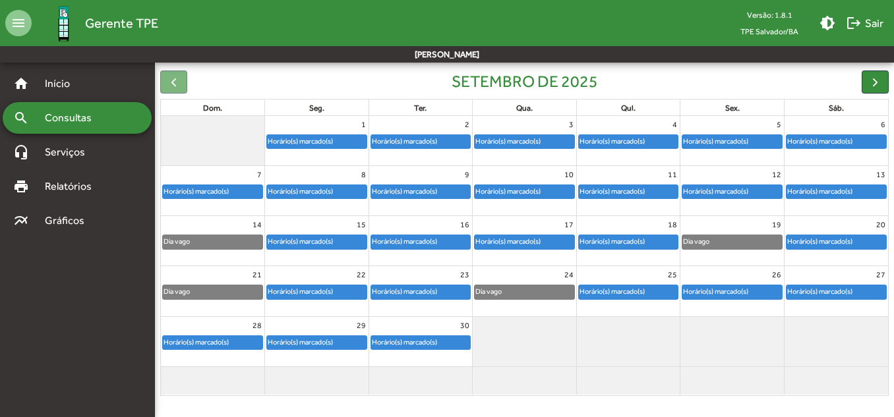
click at [735, 240] on div "Dia vago" at bounding box center [733, 241] width 100 height 13
click at [813, 242] on div "Horário(s) marcado(s)" at bounding box center [820, 241] width 67 height 13
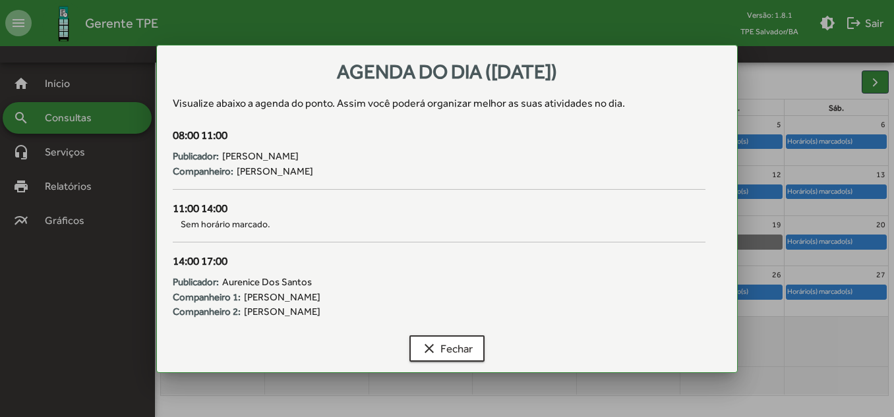
scroll to position [0, 0]
click at [435, 351] on mat-icon "clear" at bounding box center [429, 349] width 16 height 16
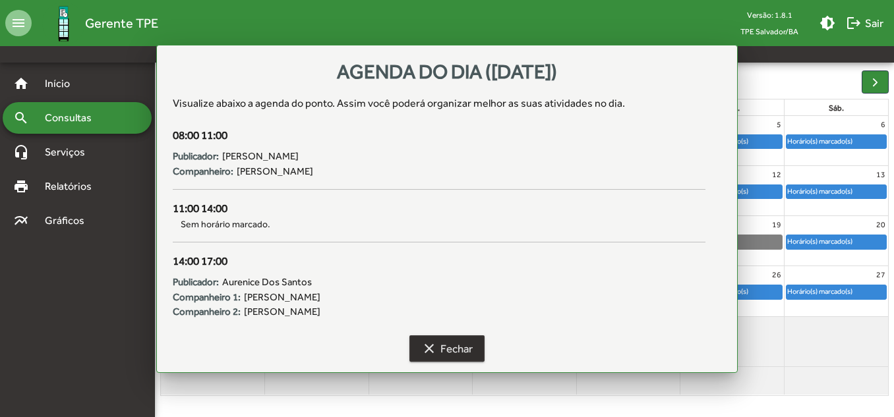
scroll to position [129, 0]
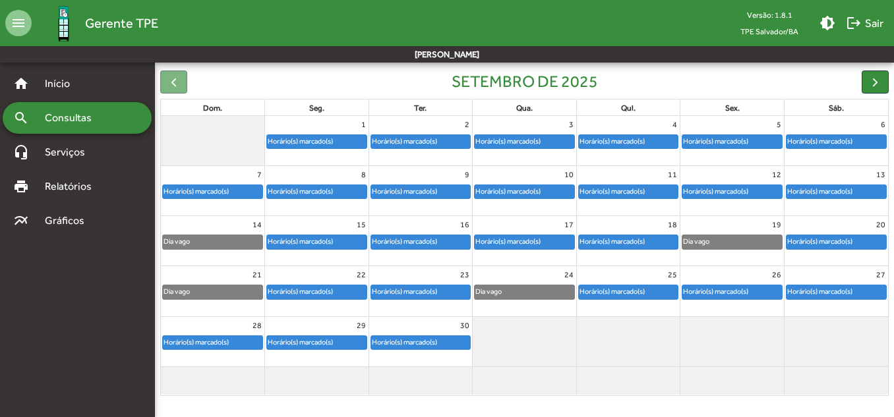
click at [220, 295] on div "Dia vago" at bounding box center [213, 292] width 100 height 13
